Goal: Task Accomplishment & Management: Use online tool/utility

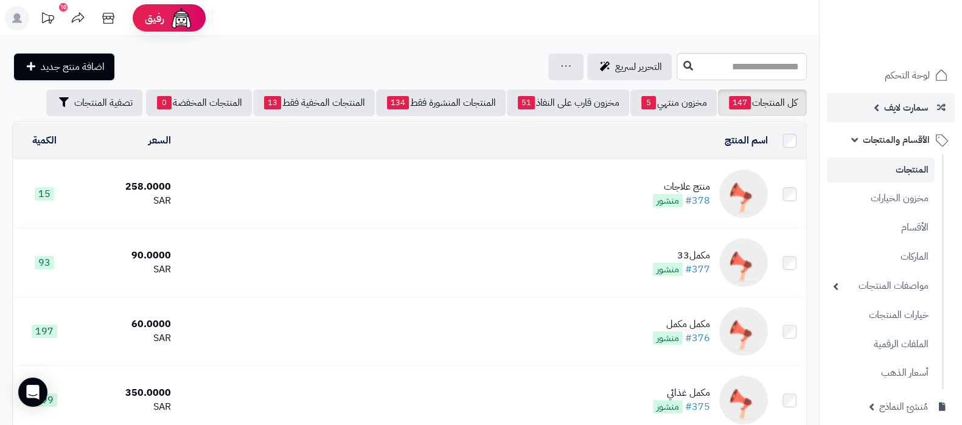
click at [892, 114] on span "سمارت لايف" at bounding box center [906, 107] width 44 height 17
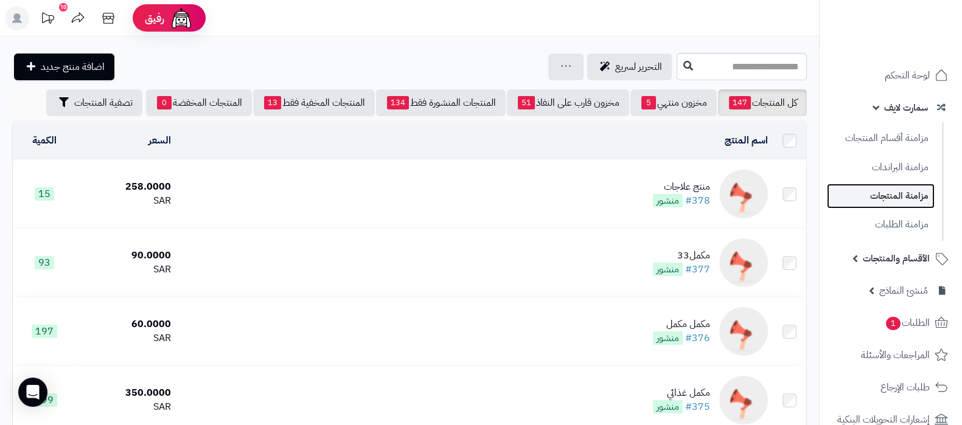
click at [897, 204] on link "مزامنة المنتجات" at bounding box center [881, 196] width 108 height 25
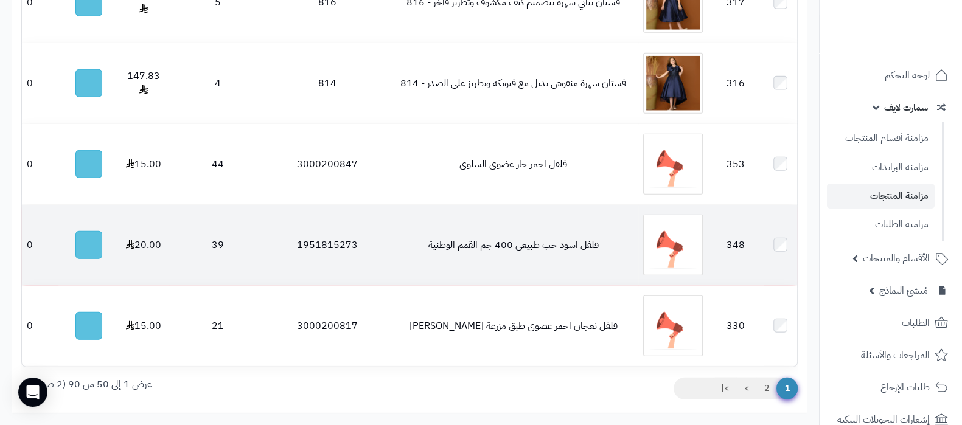
scroll to position [4212, 0]
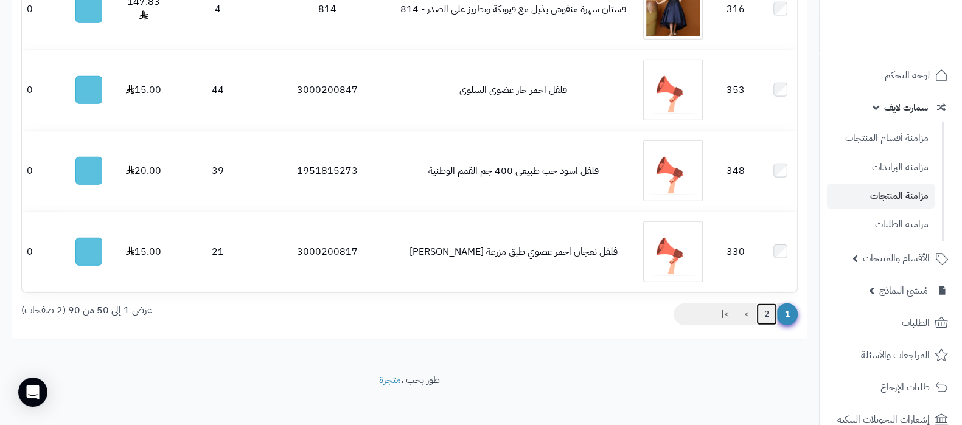
click at [772, 313] on link "2" at bounding box center [766, 314] width 21 height 22
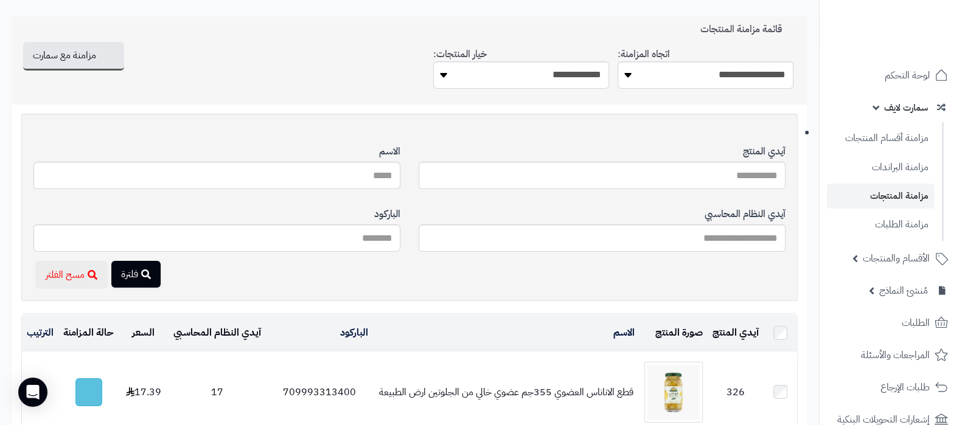
scroll to position [40, 0]
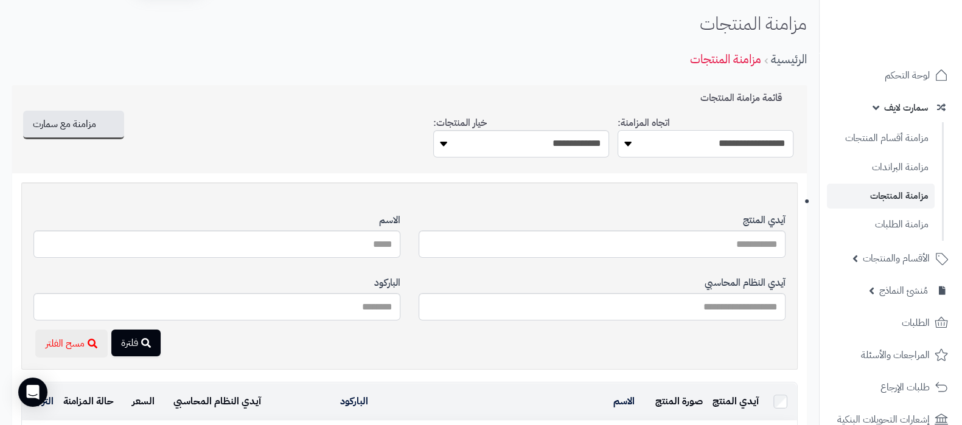
click at [782, 144] on select "**********" at bounding box center [705, 143] width 176 height 27
select select "*********"
click at [617, 130] on select "**********" at bounding box center [705, 143] width 176 height 27
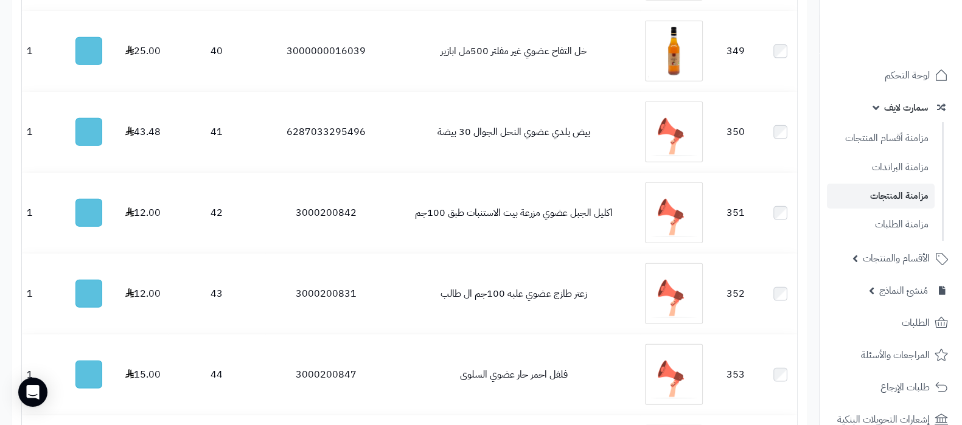
scroll to position [4248, 0]
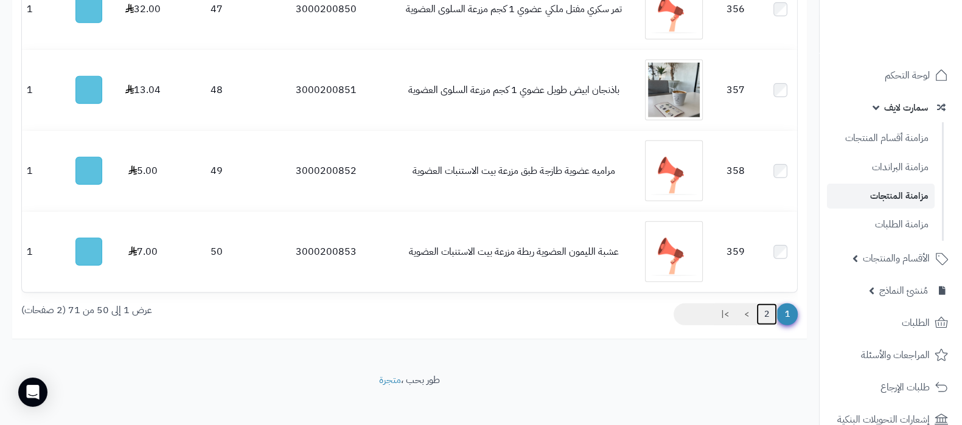
click at [769, 310] on link "2" at bounding box center [766, 314] width 21 height 22
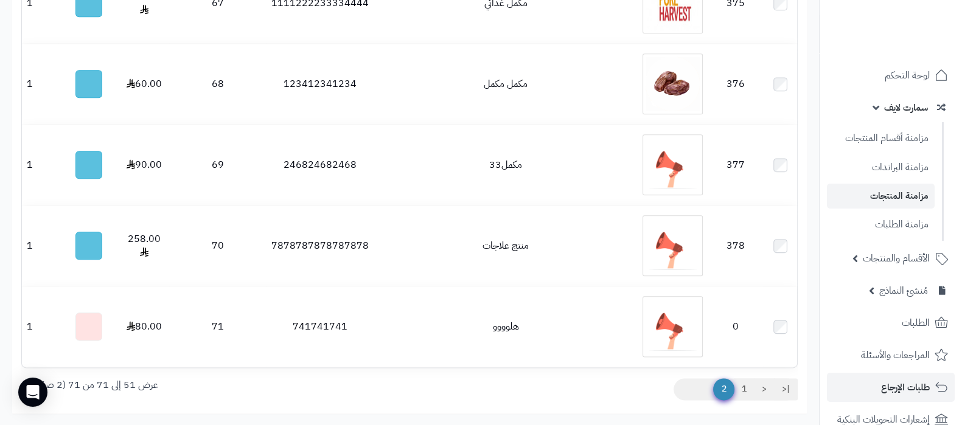
scroll to position [1906, 0]
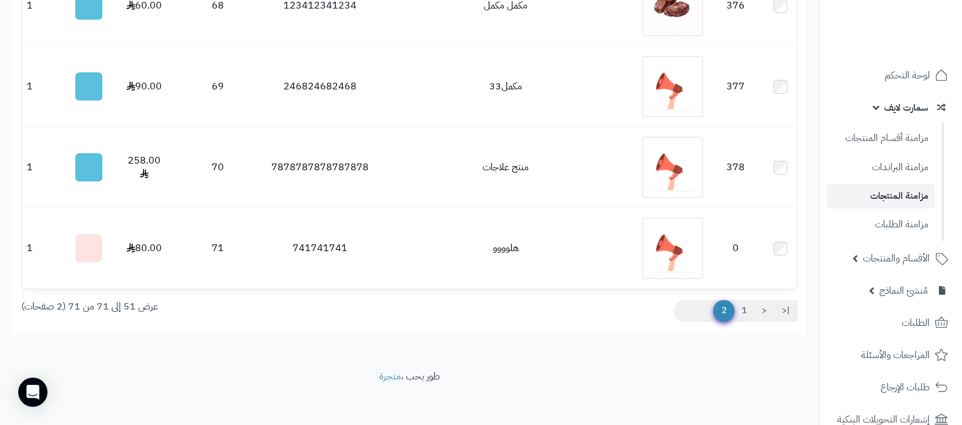
drag, startPoint x: 967, startPoint y: 52, endPoint x: 963, endPoint y: 401, distance: 349.1
click at [707, 374] on footer "طور بحب ، متجرة" at bounding box center [409, 400] width 819 height 61
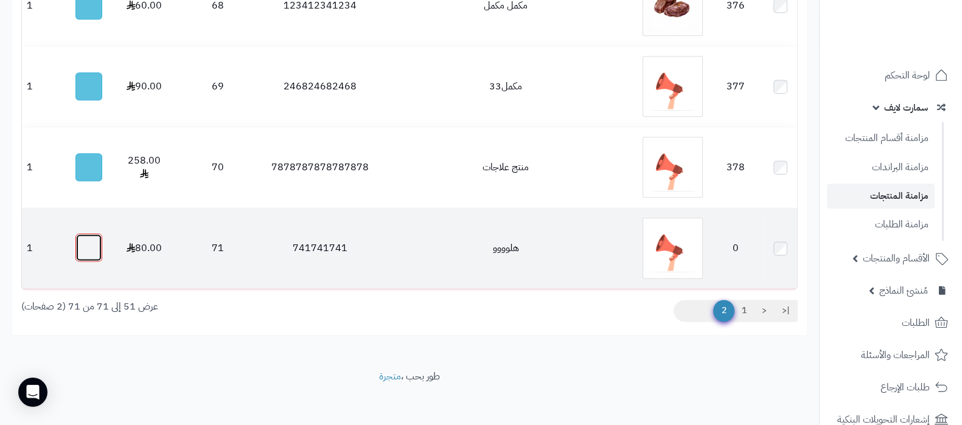
click at [88, 251] on button "button" at bounding box center [88, 248] width 27 height 28
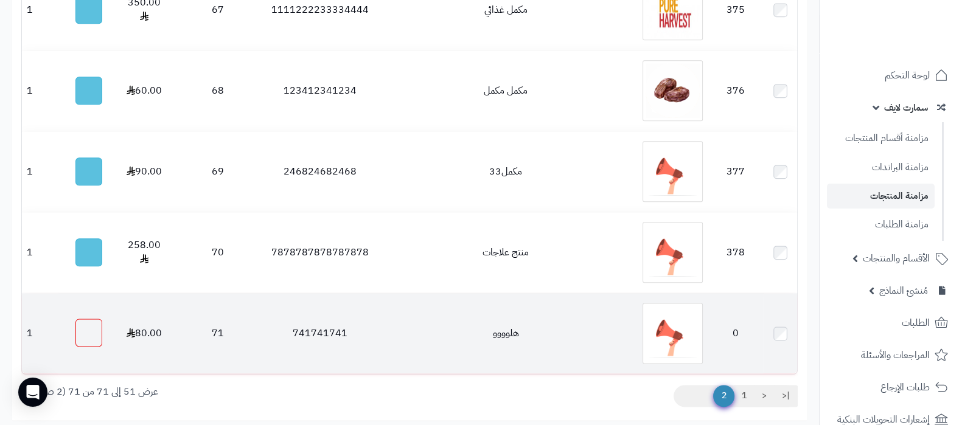
scroll to position [1946, 0]
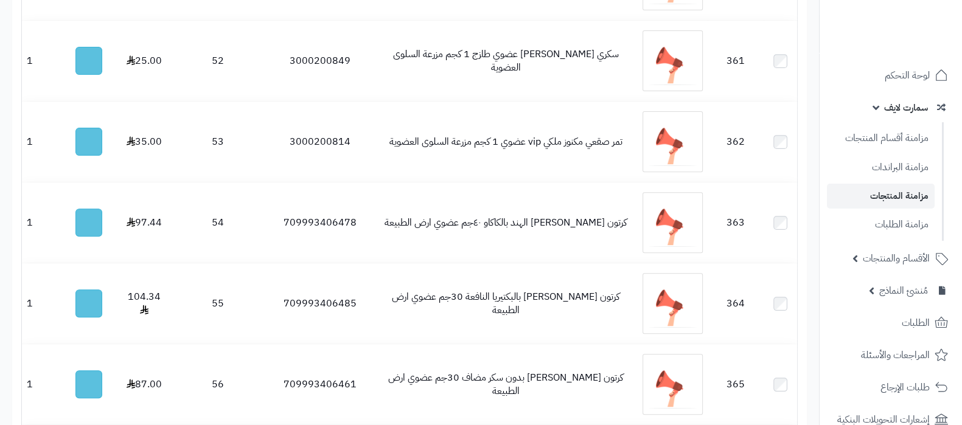
scroll to position [1906, 0]
